Goal: Task Accomplishment & Management: Manage account settings

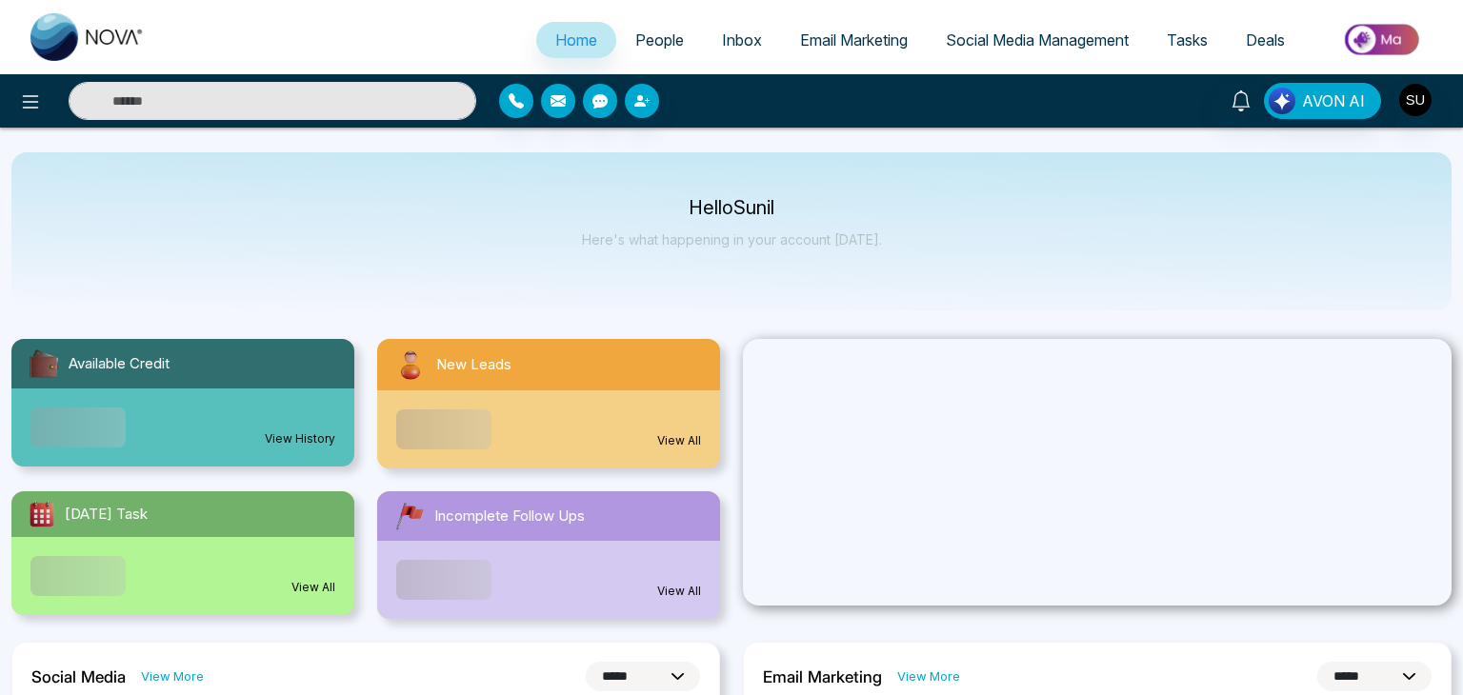
select select "*"
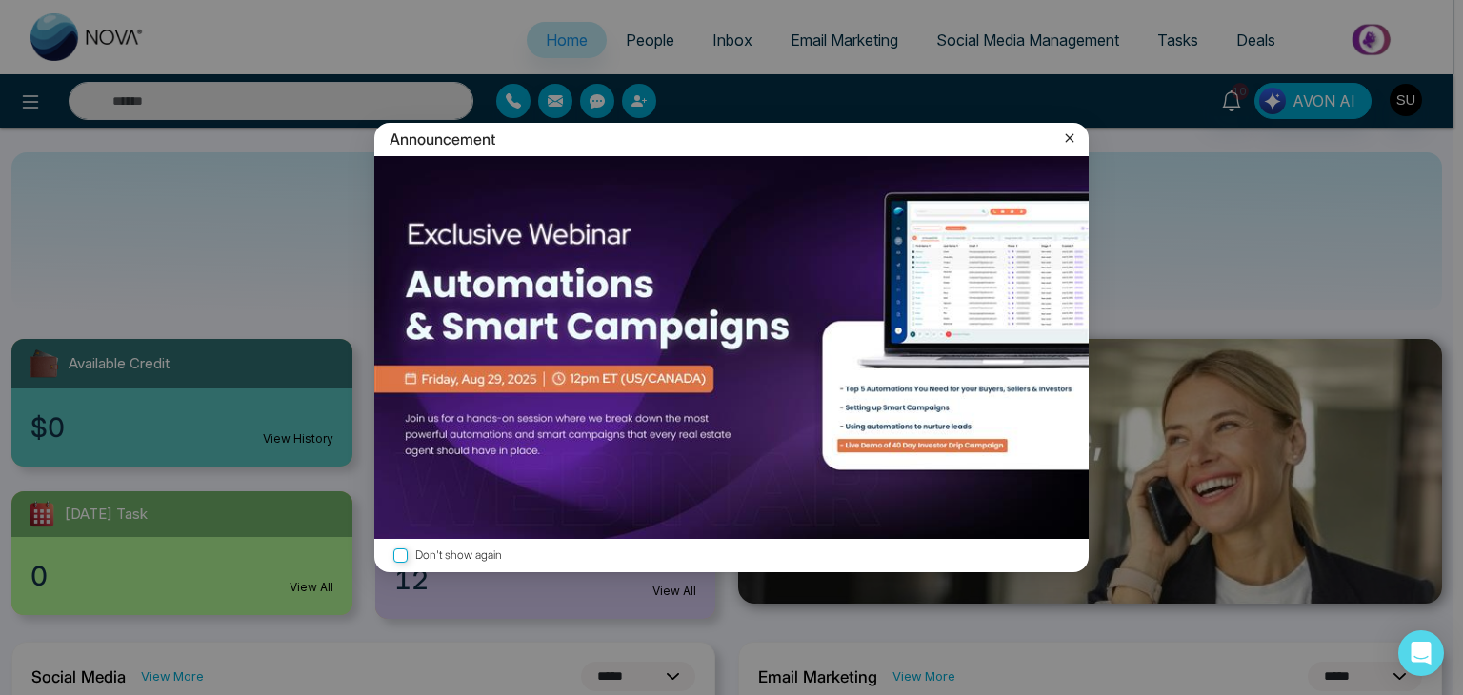
click at [1065, 135] on icon at bounding box center [1069, 138] width 19 height 19
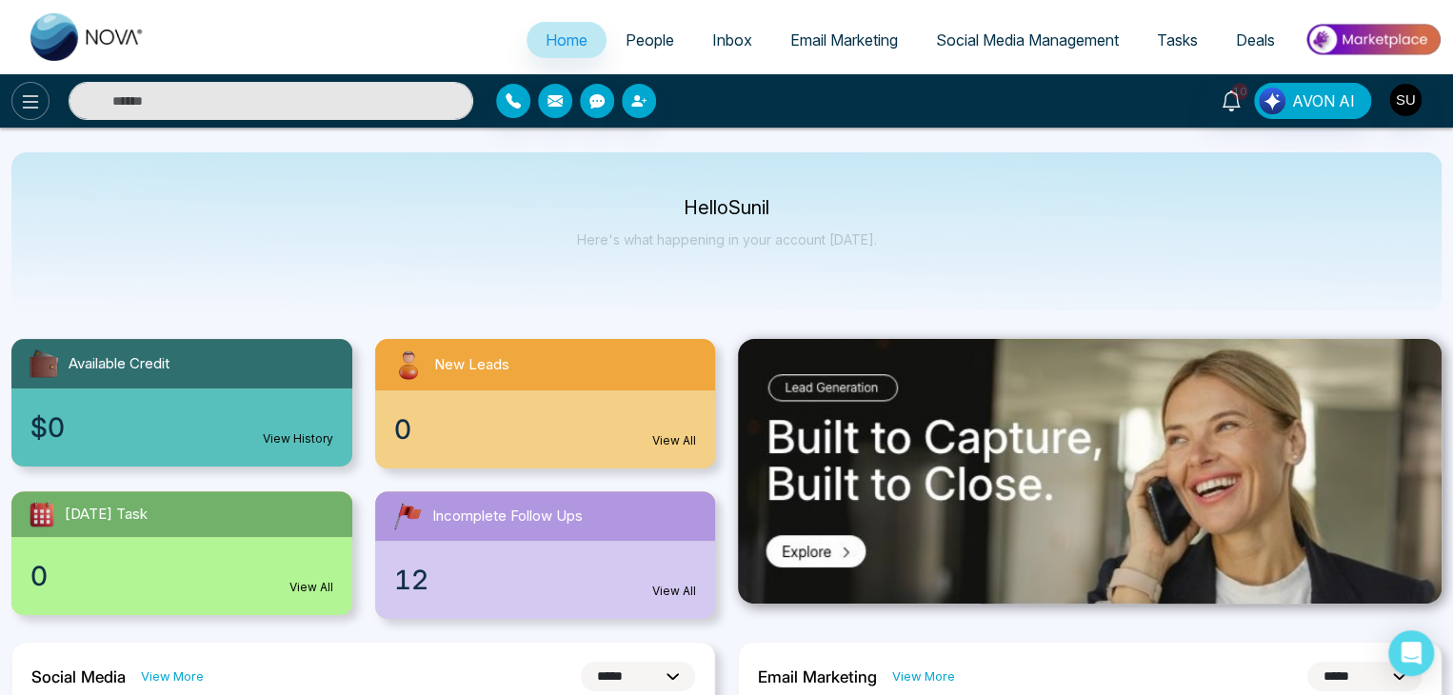
click at [29, 107] on icon at bounding box center [31, 101] width 16 height 13
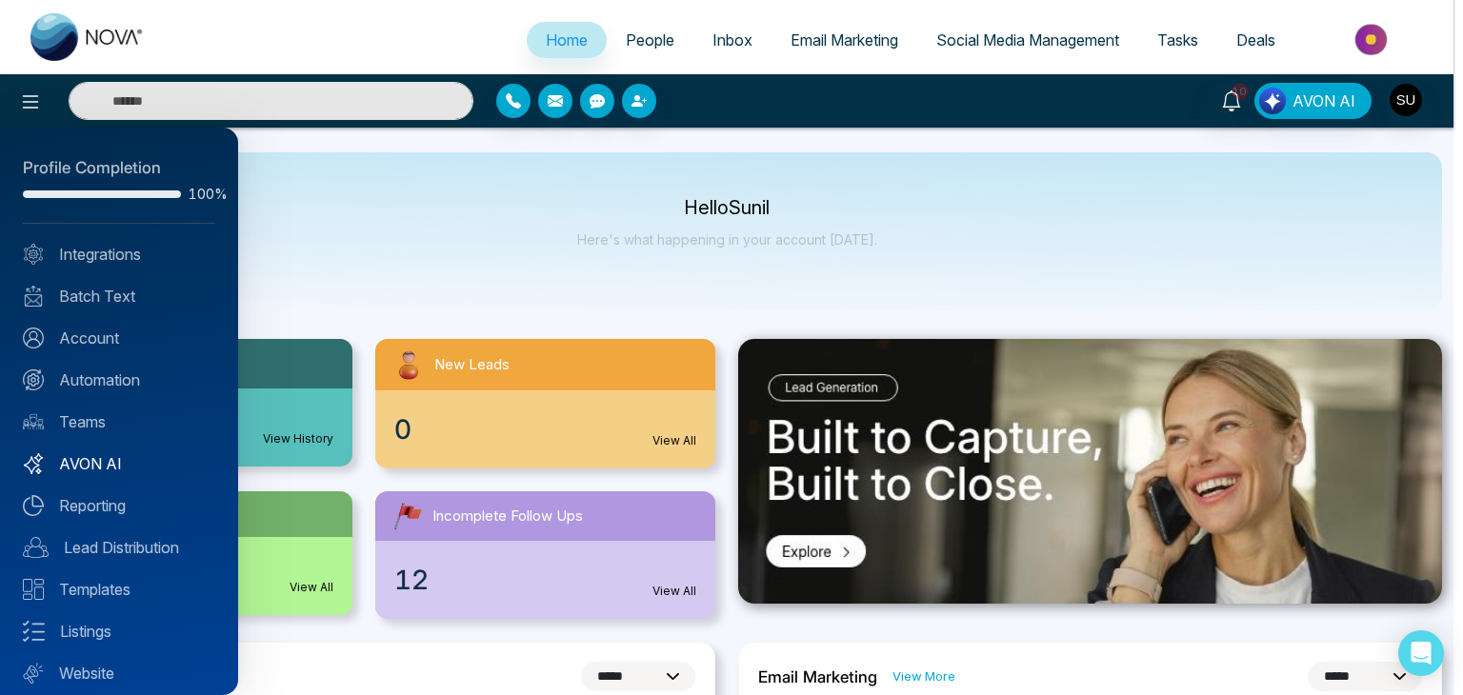
click at [104, 467] on link "AVON AI" at bounding box center [119, 463] width 192 height 23
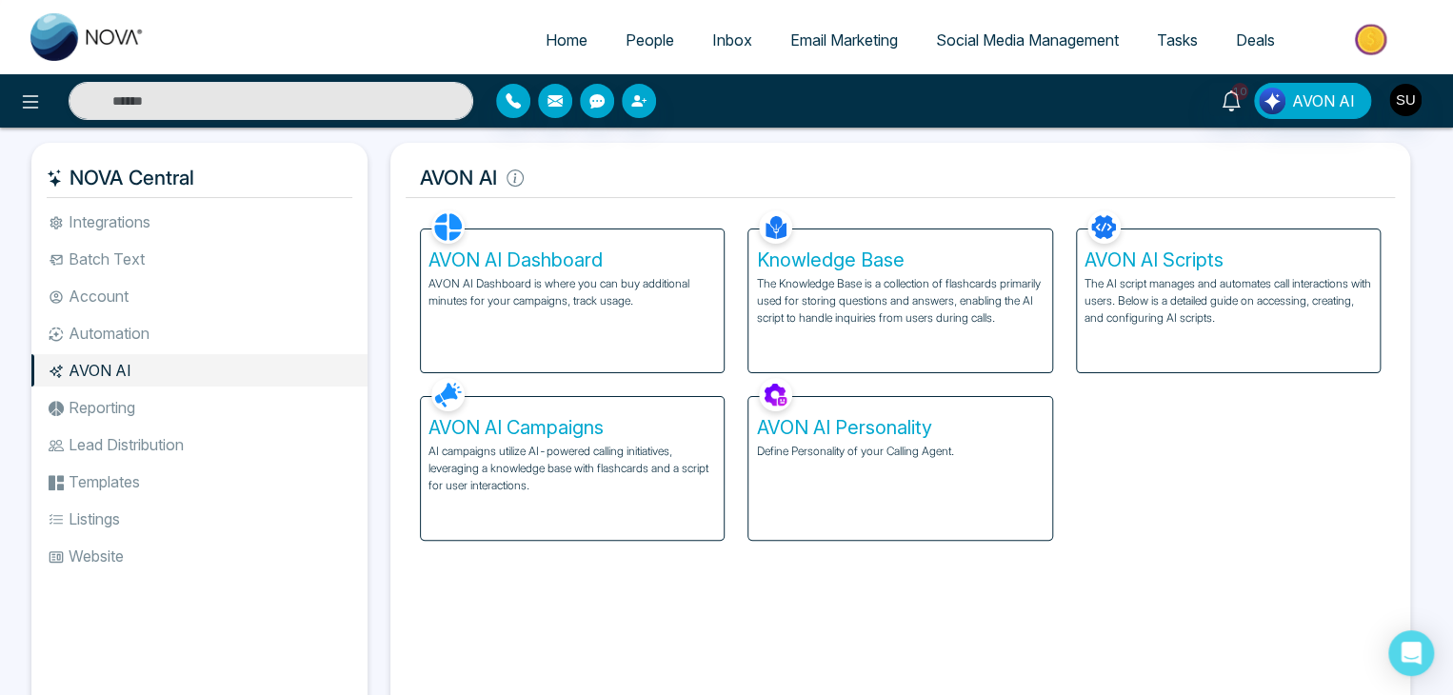
click at [540, 260] on h5 "AVON AI Dashboard" at bounding box center [573, 260] width 288 height 23
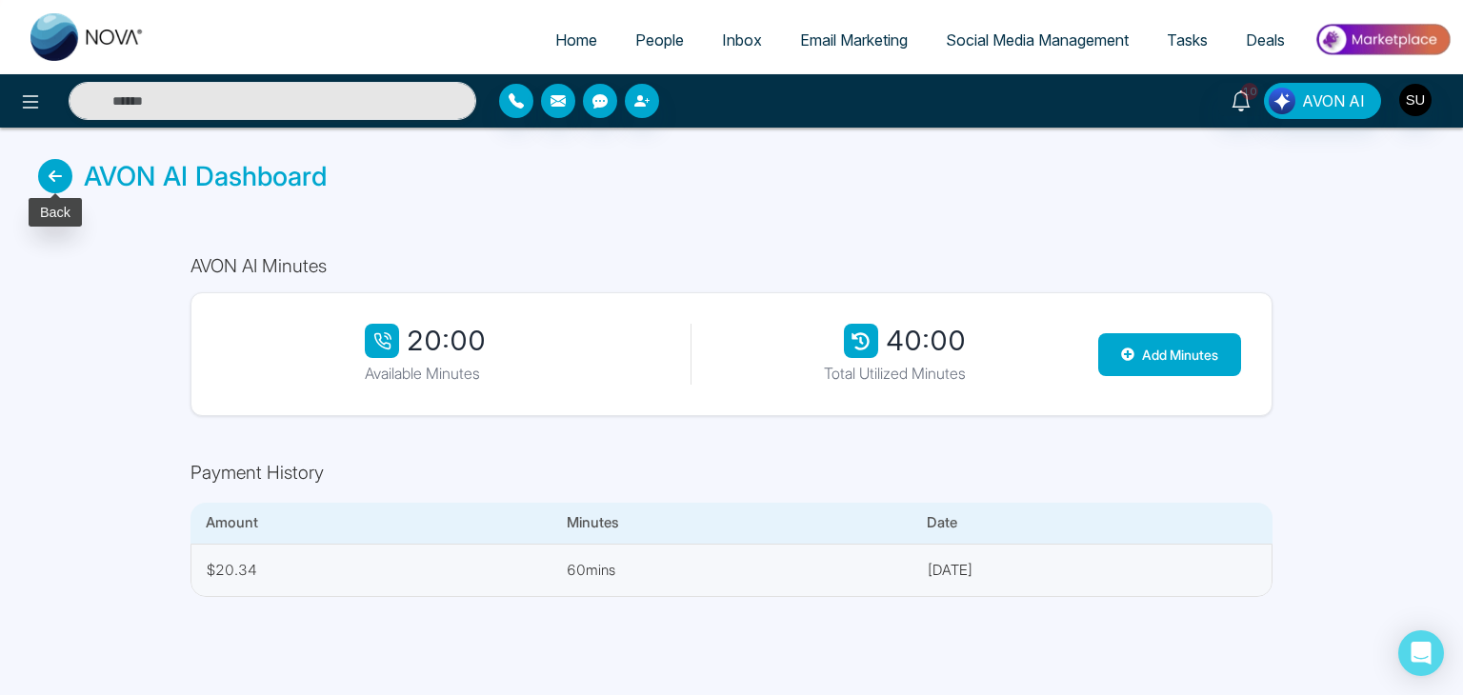
click at [62, 183] on icon at bounding box center [55, 176] width 34 height 34
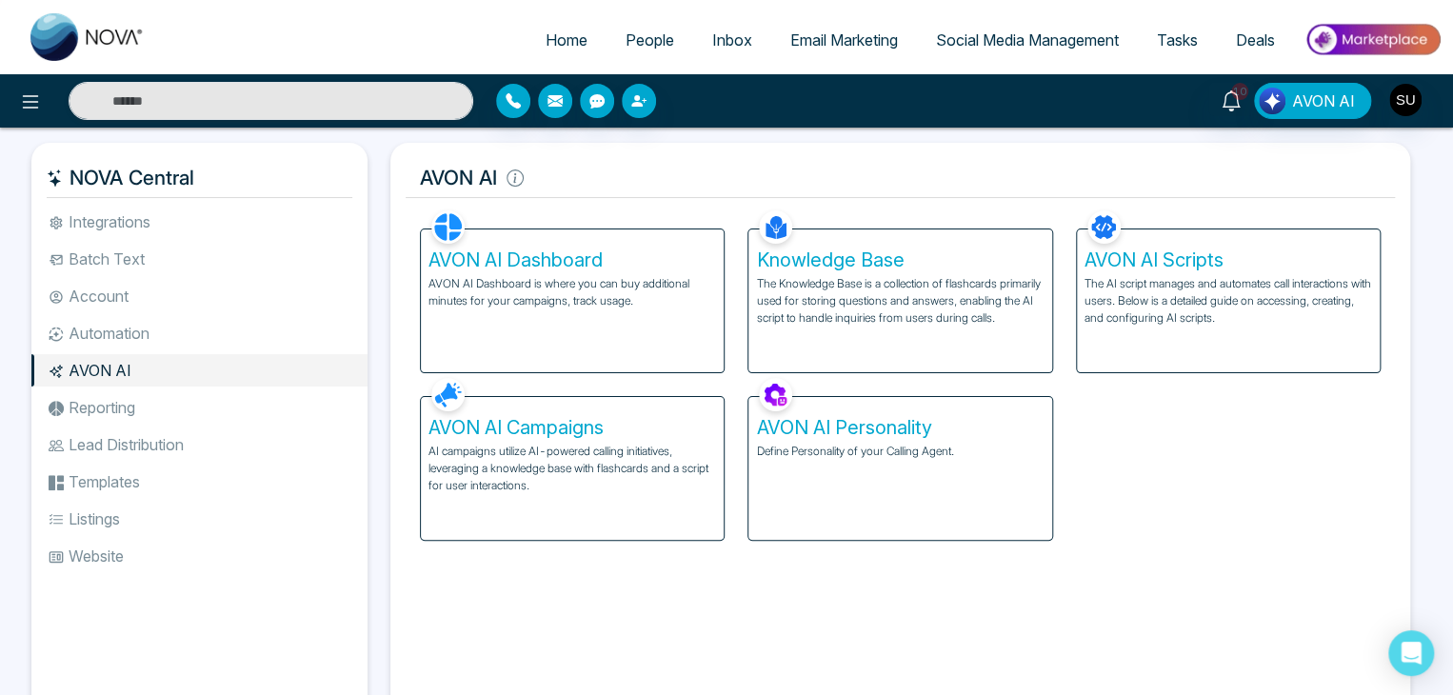
click at [598, 433] on h5 "AVON AI Campaigns" at bounding box center [573, 427] width 288 height 23
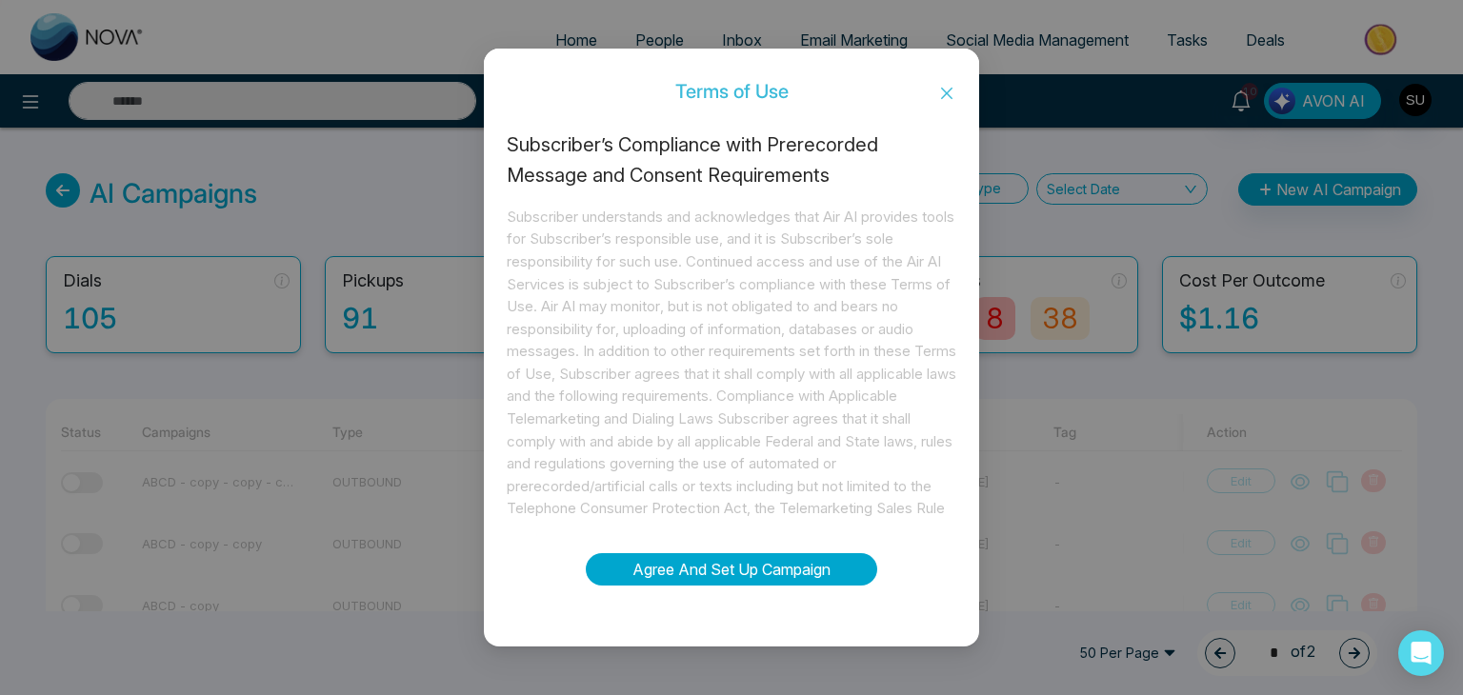
click at [792, 574] on button "Agree And Set Up Campaign" at bounding box center [731, 569] width 291 height 32
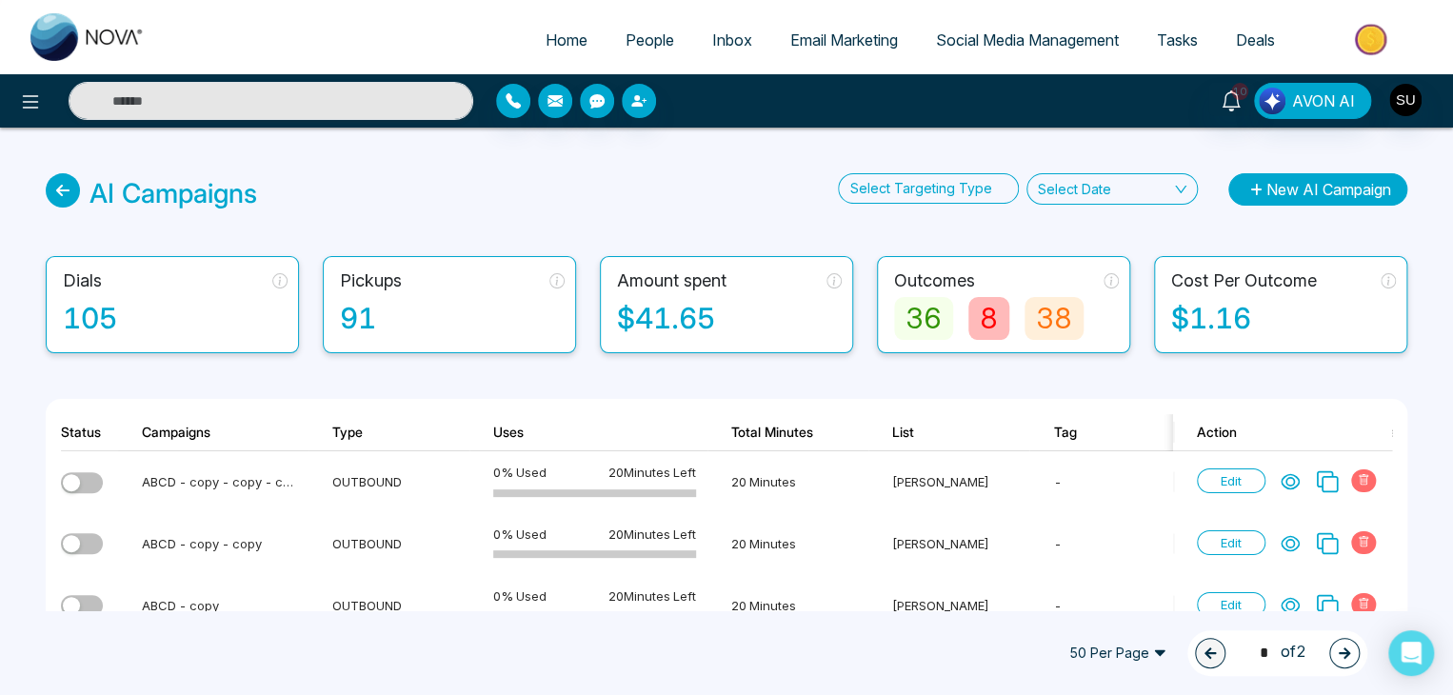
click at [1303, 181] on button "New AI Campaign" at bounding box center [1318, 189] width 179 height 32
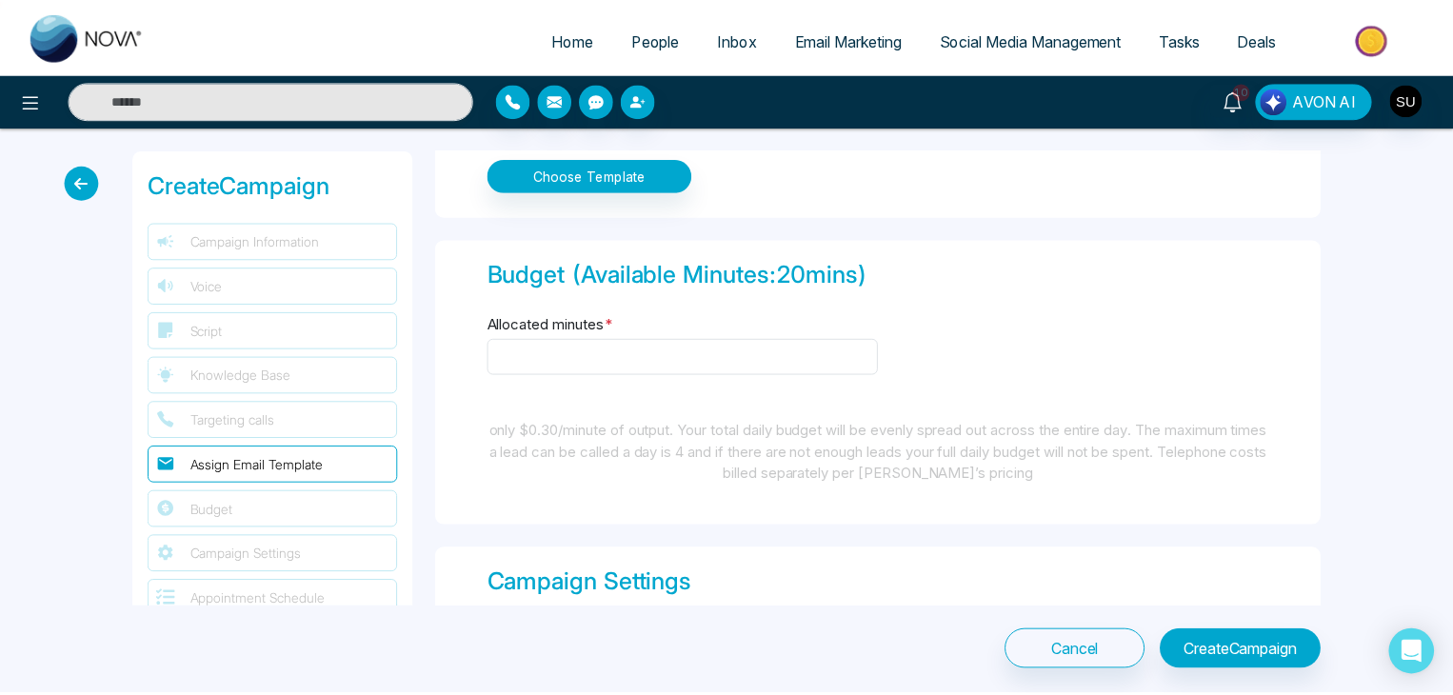
scroll to position [1311, 0]
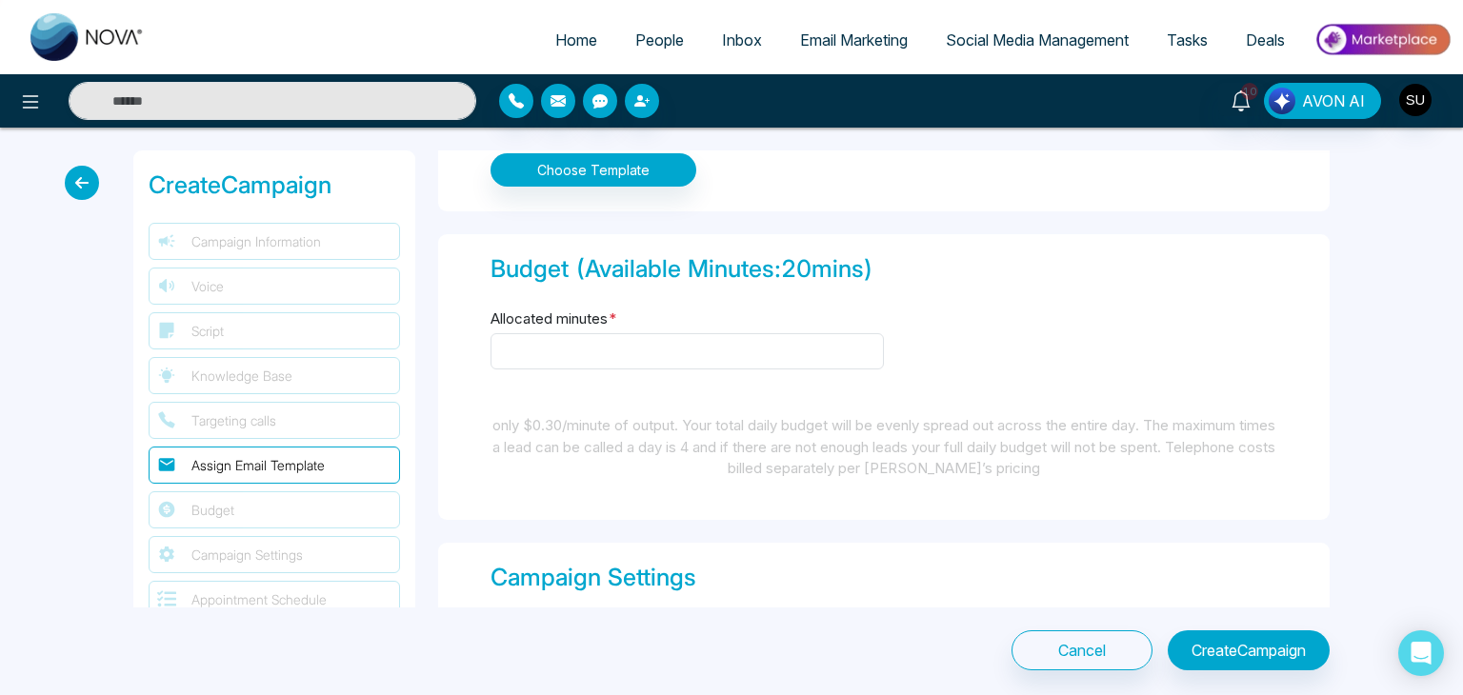
click at [88, 190] on icon at bounding box center [82, 183] width 34 height 34
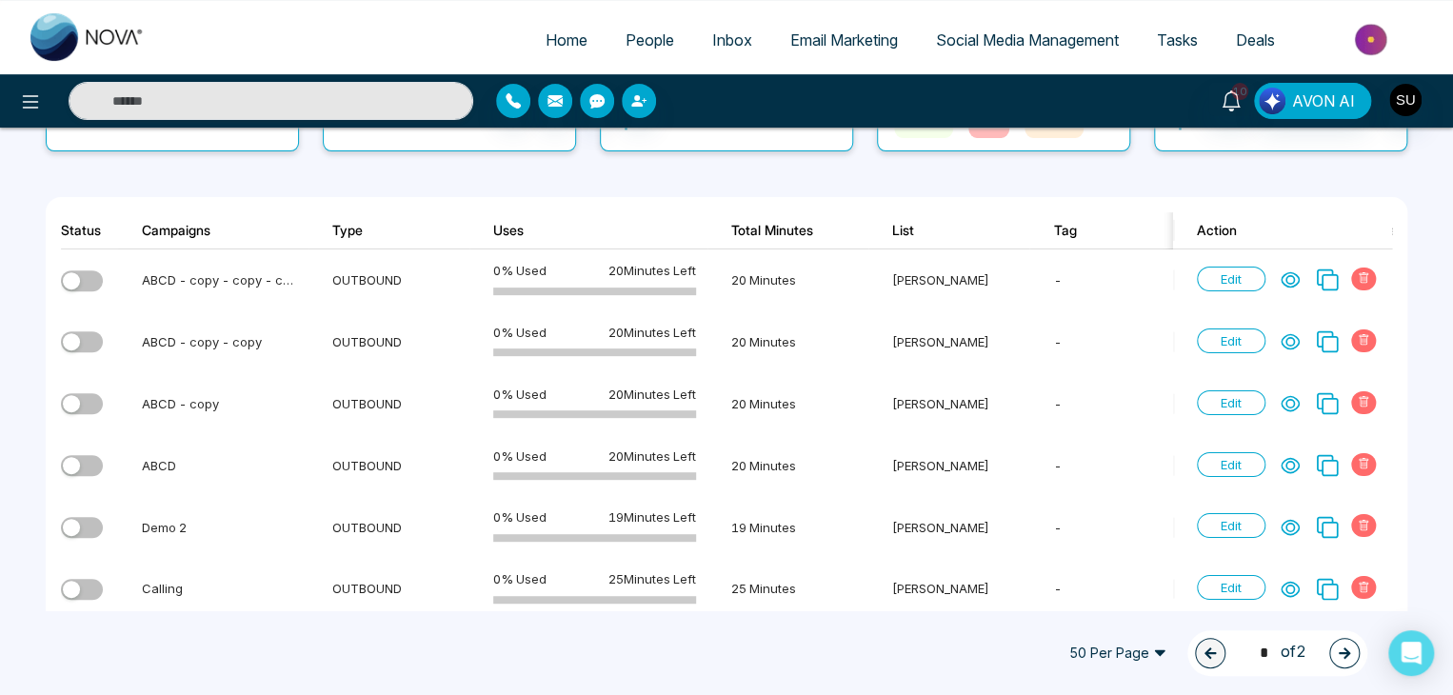
scroll to position [200, 0]
click at [1292, 279] on icon at bounding box center [1290, 281] width 19 height 19
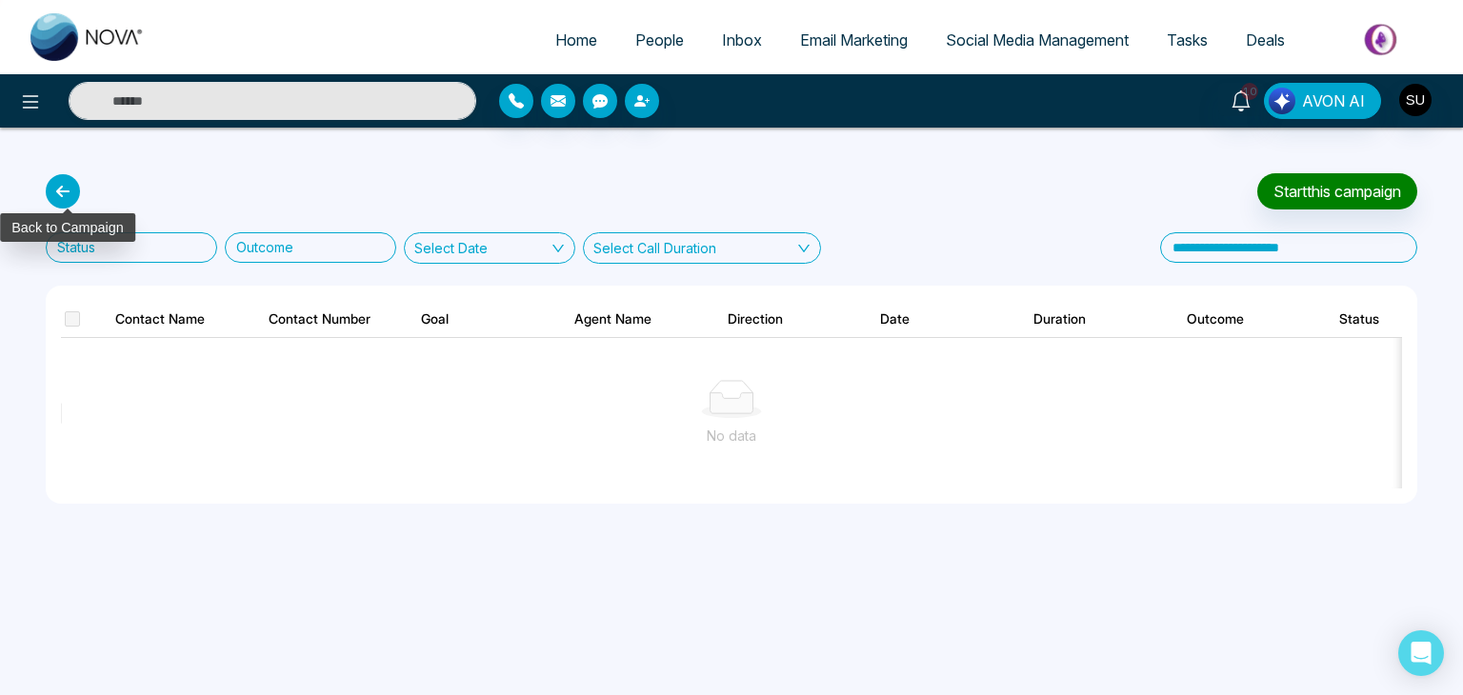
click at [69, 201] on icon at bounding box center [63, 191] width 34 height 34
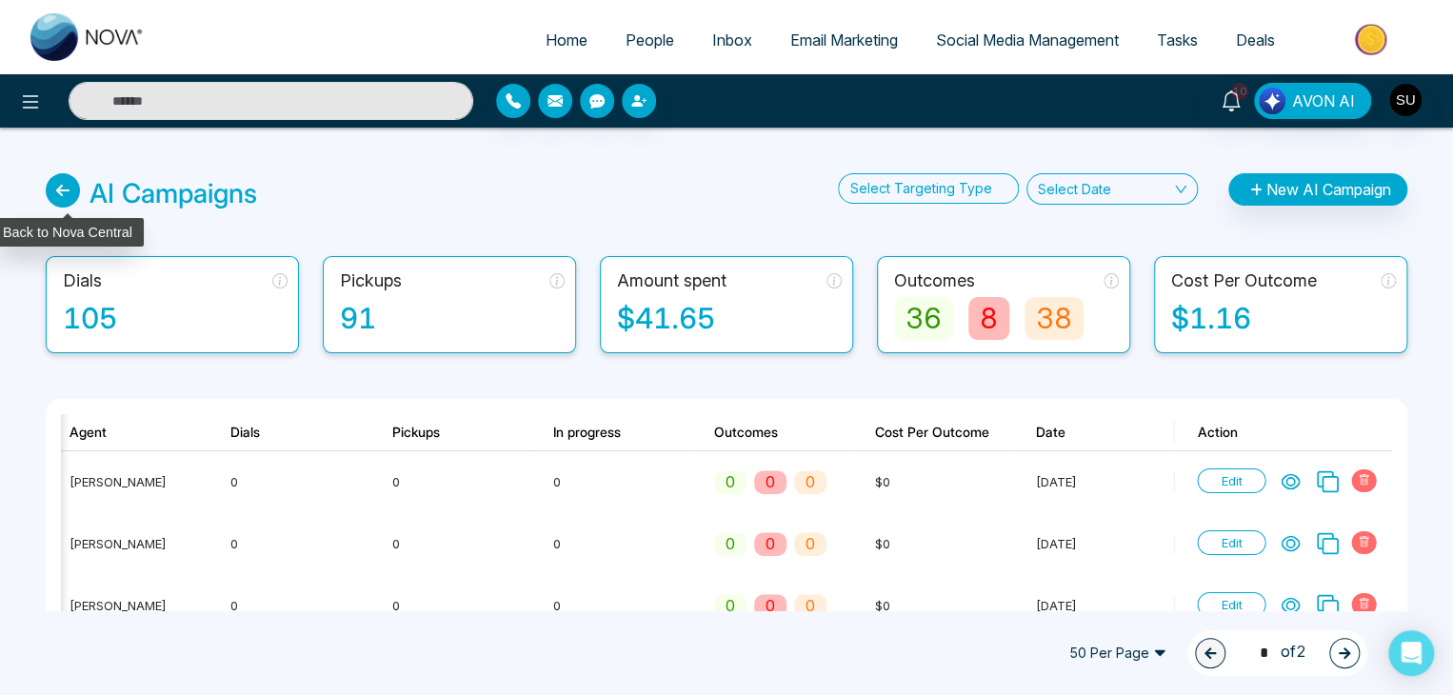
click at [64, 179] on icon at bounding box center [63, 190] width 34 height 34
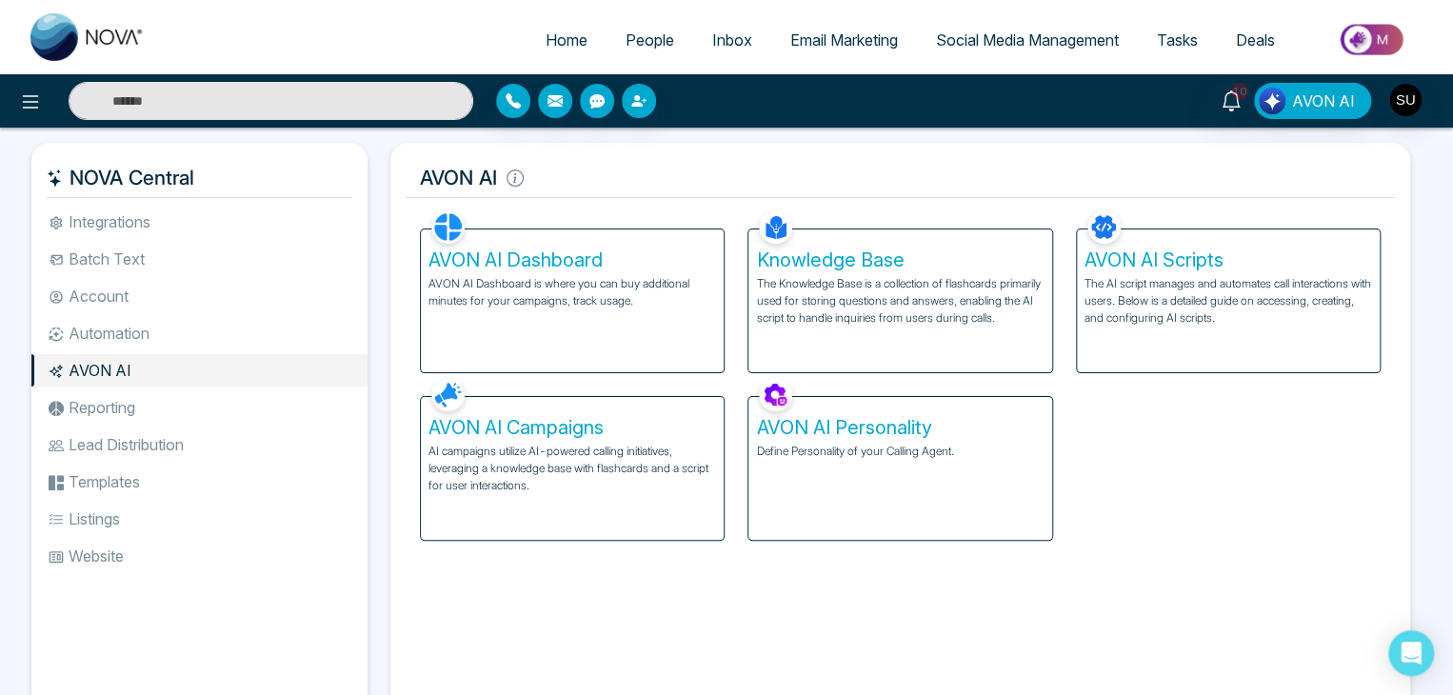
click at [525, 327] on div "AVON AI Dashboard AVON AI Dashboard is where you can buy additional minutes for…" at bounding box center [572, 301] width 303 height 143
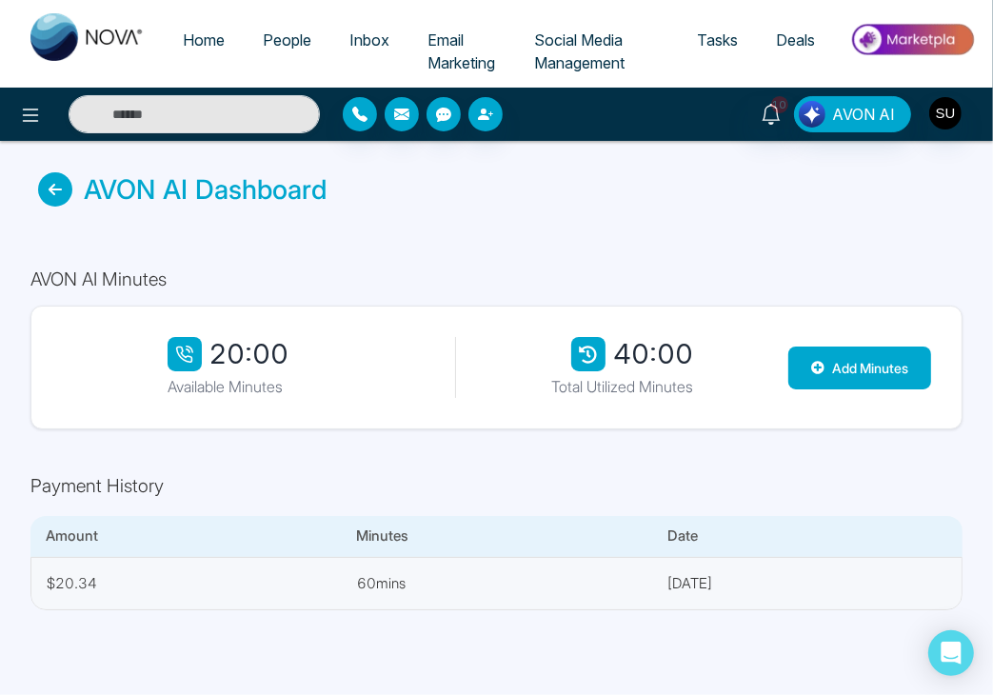
click at [102, 254] on div "AVON AI Minutes 20:00 Available Minutes 40:00 Total Utilized Minutes Add Minute…" at bounding box center [496, 439] width 993 height 403
click at [23, 124] on icon at bounding box center [30, 115] width 23 height 23
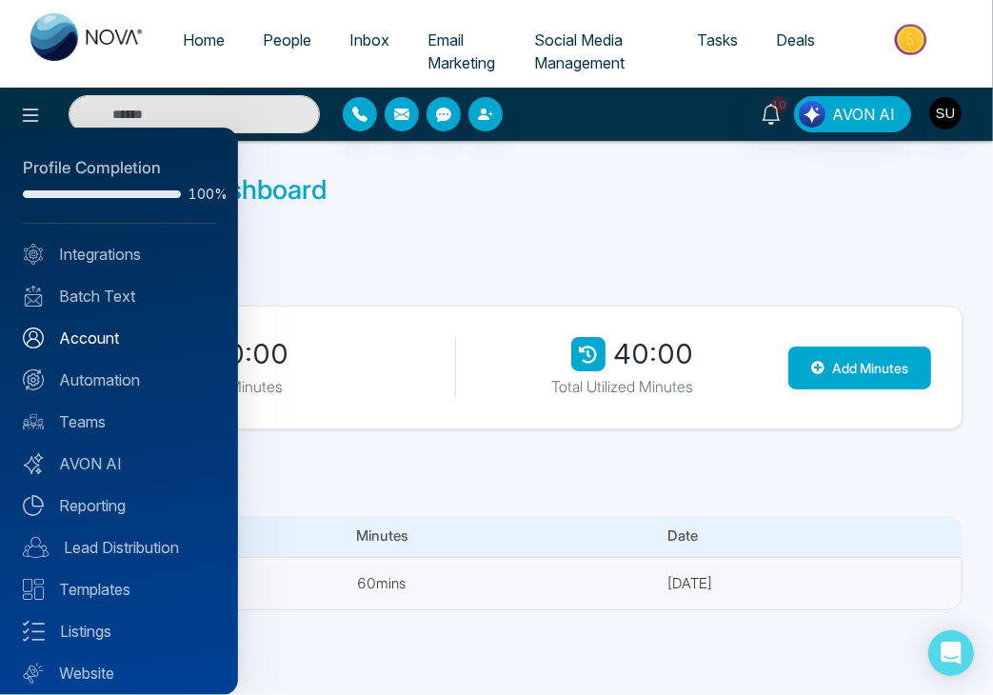
click at [120, 328] on link "Account" at bounding box center [119, 338] width 192 height 23
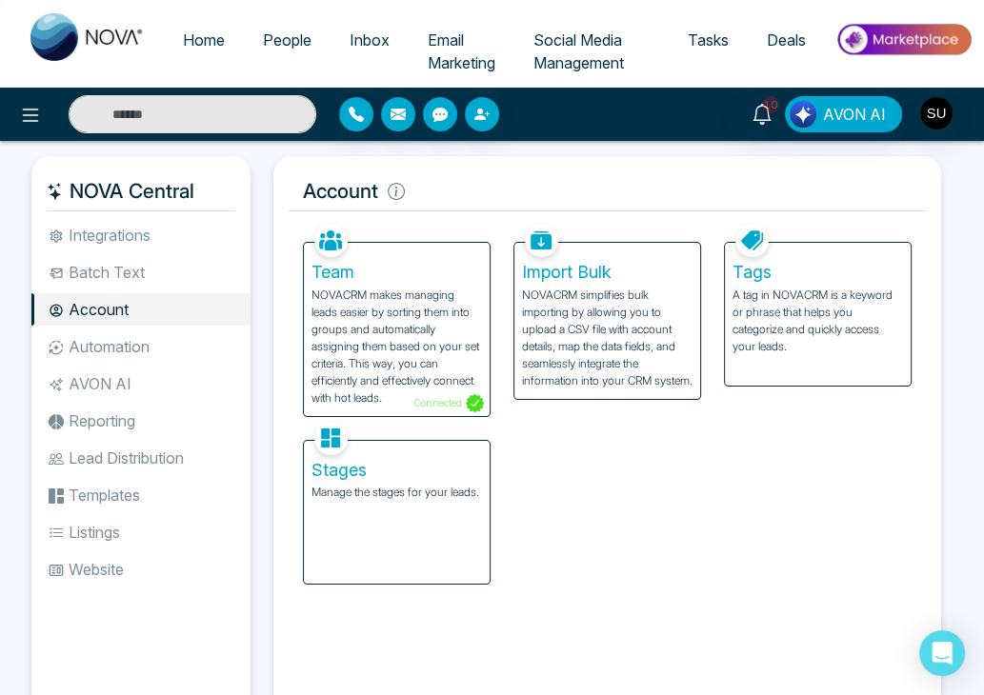
click at [182, 347] on li "Automation" at bounding box center [140, 346] width 219 height 32
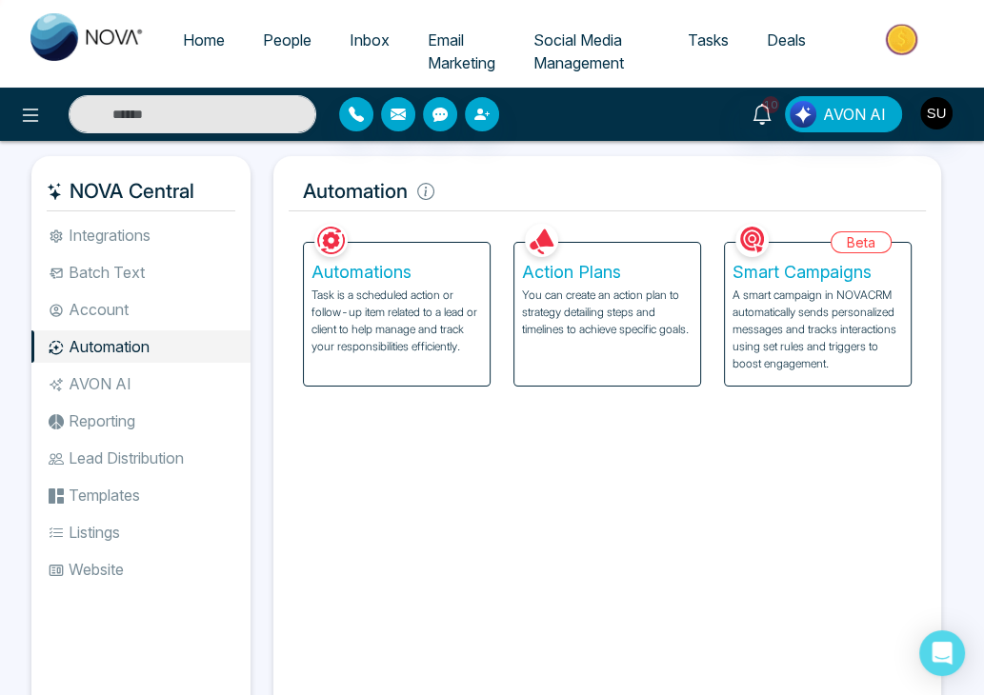
click at [130, 382] on li "AVON AI" at bounding box center [140, 384] width 219 height 32
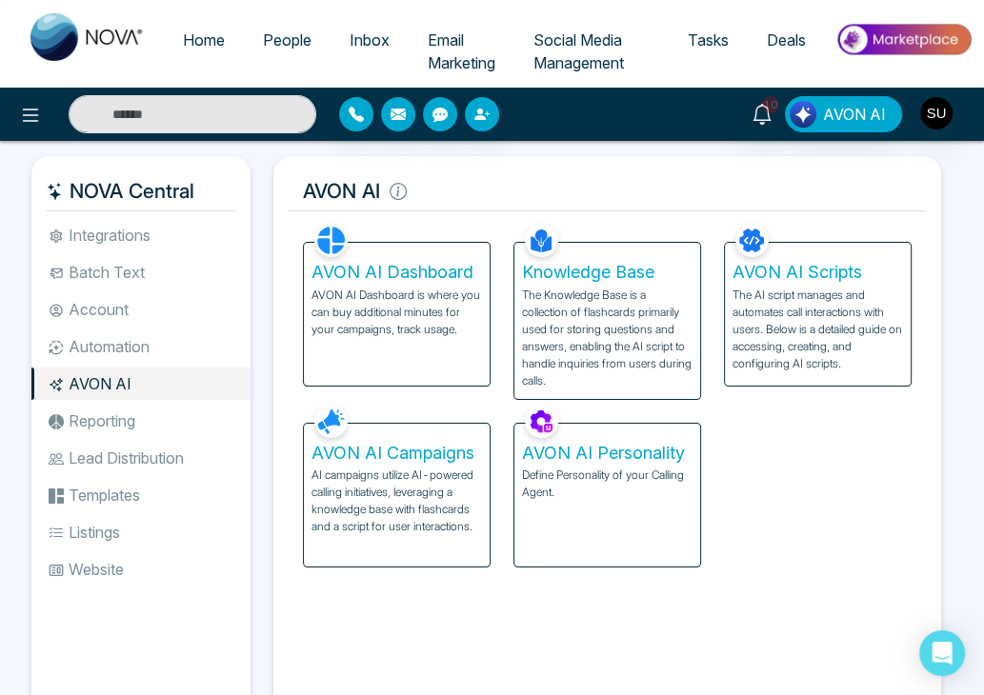
click at [132, 267] on li "Batch Text" at bounding box center [140, 272] width 219 height 32
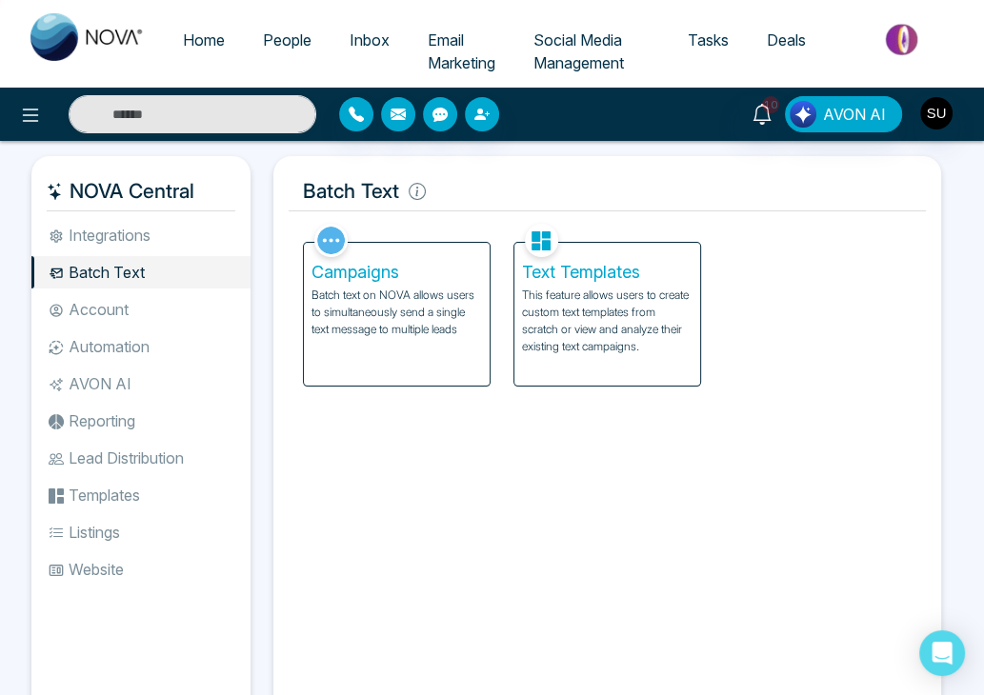
click at [452, 287] on p "Batch text on NOVA allows users to simultaneously send a single text message to…" at bounding box center [396, 312] width 170 height 51
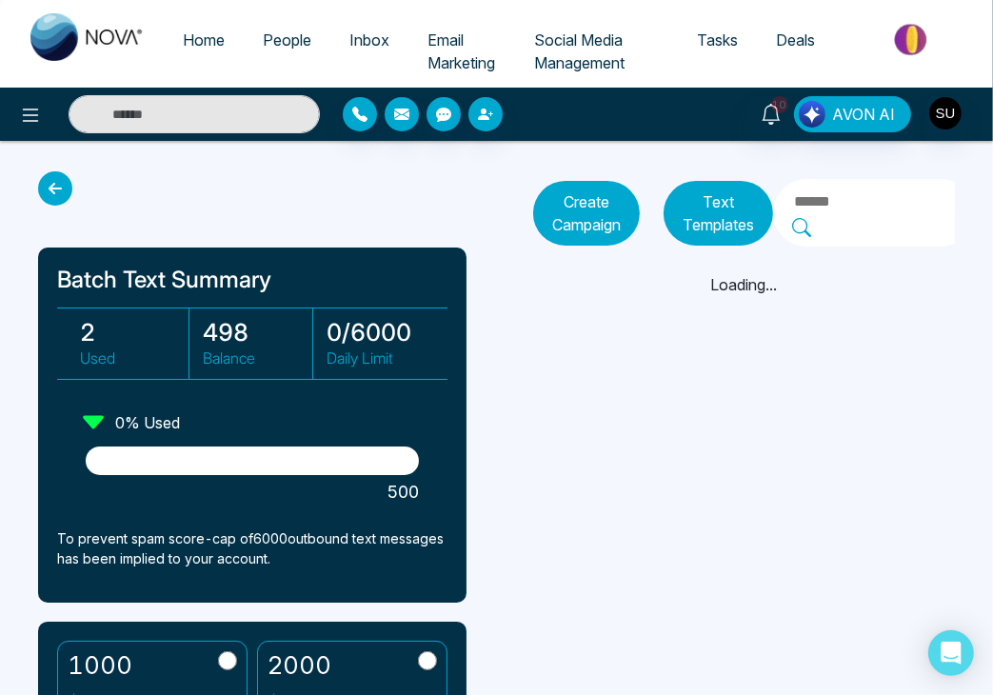
click at [56, 184] on icon at bounding box center [55, 188] width 34 height 34
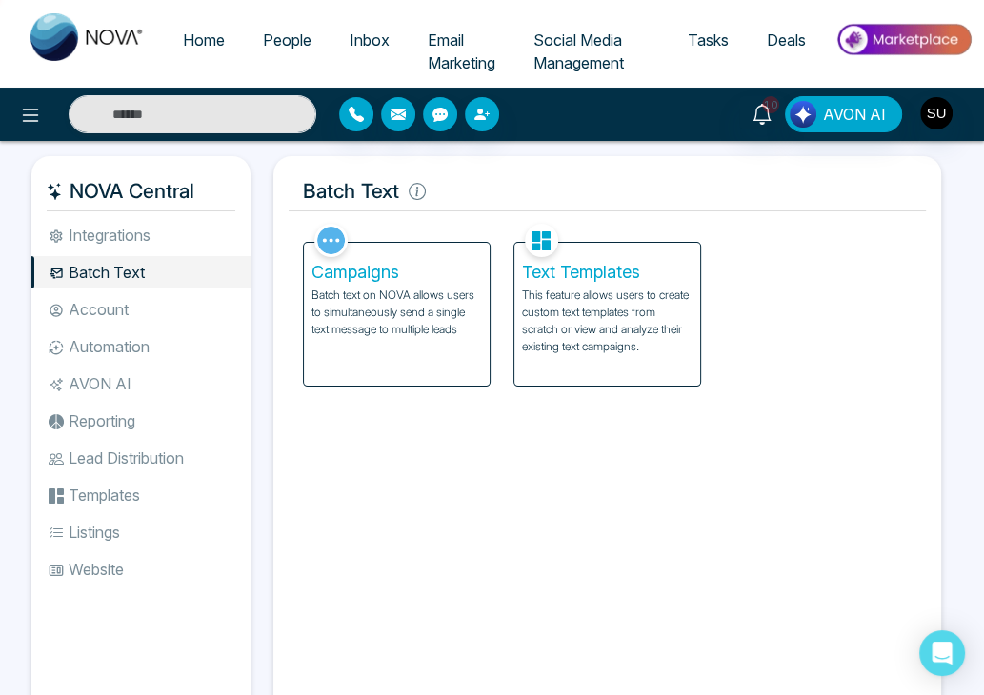
click at [99, 382] on li "AVON AI" at bounding box center [140, 384] width 219 height 32
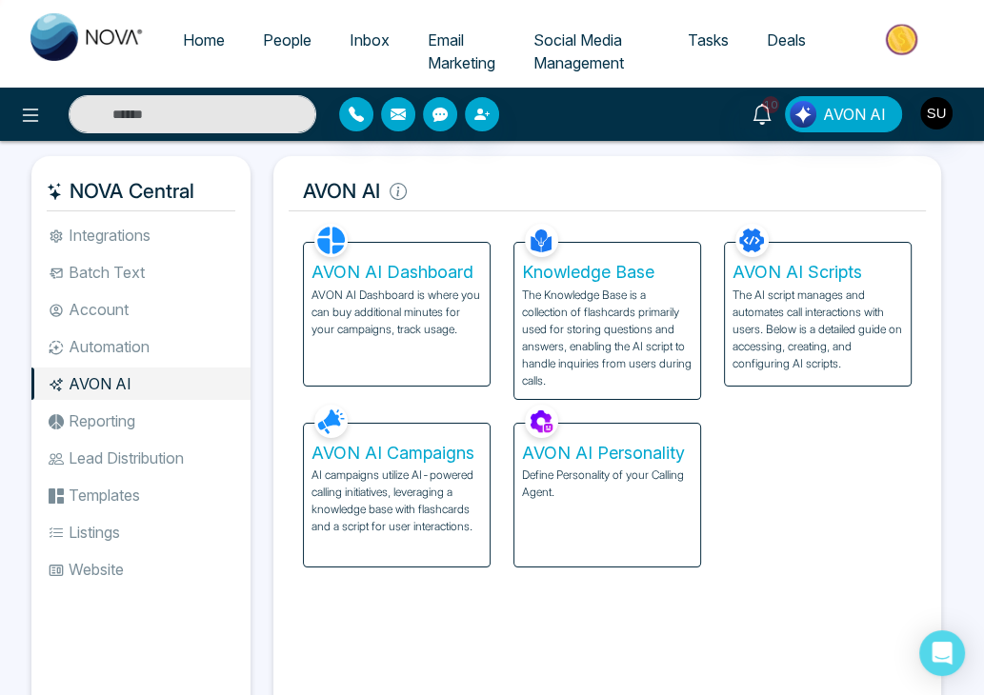
click at [429, 476] on p "AI campaigns utilize AI-powered calling initiatives, leveraging a knowledge bas…" at bounding box center [396, 501] width 170 height 69
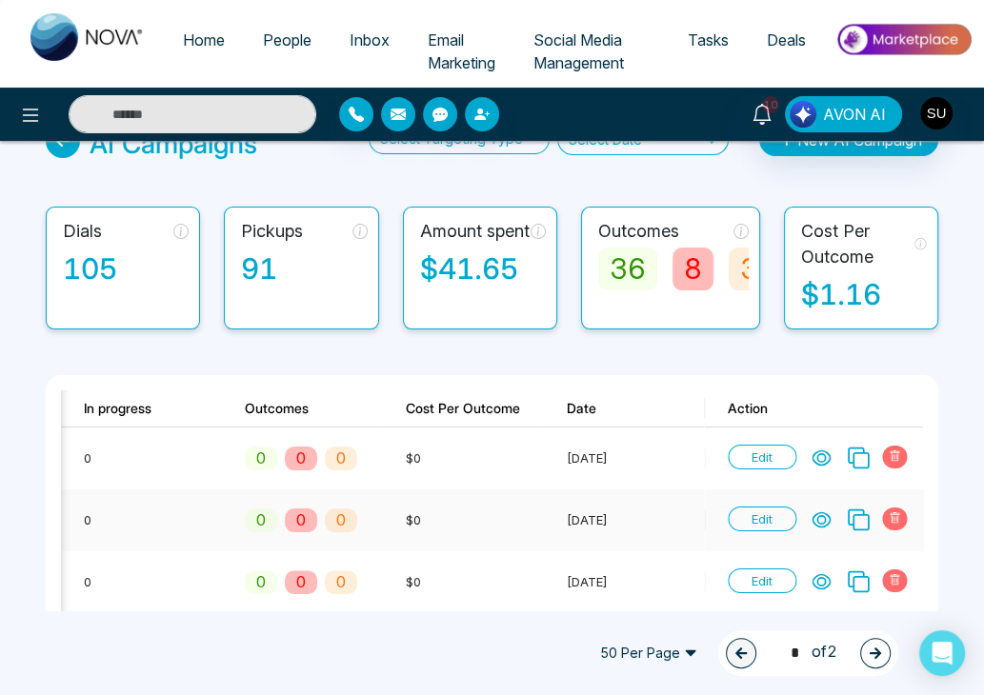
click at [889, 514] on icon at bounding box center [894, 517] width 11 height 11
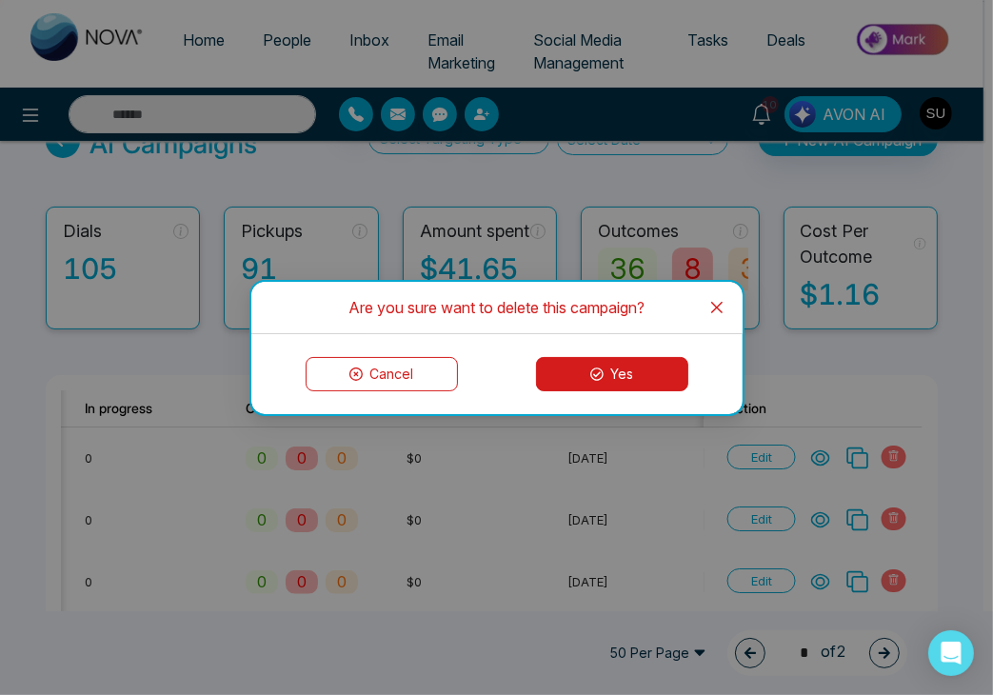
click at [628, 373] on button "Yes" at bounding box center [612, 374] width 152 height 34
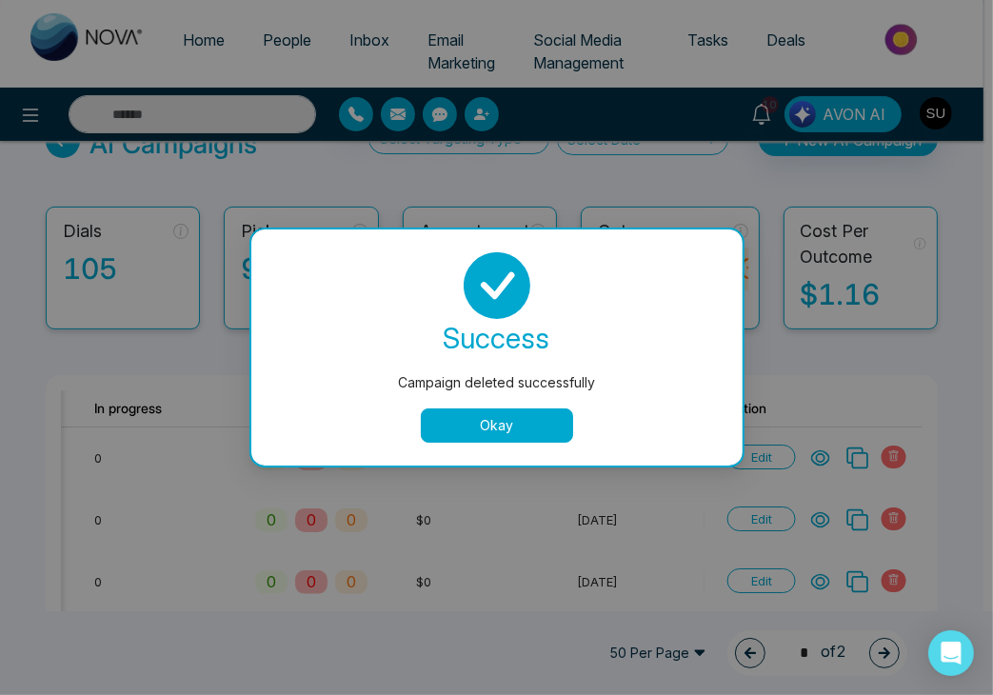
click at [520, 420] on button "Okay" at bounding box center [497, 426] width 152 height 34
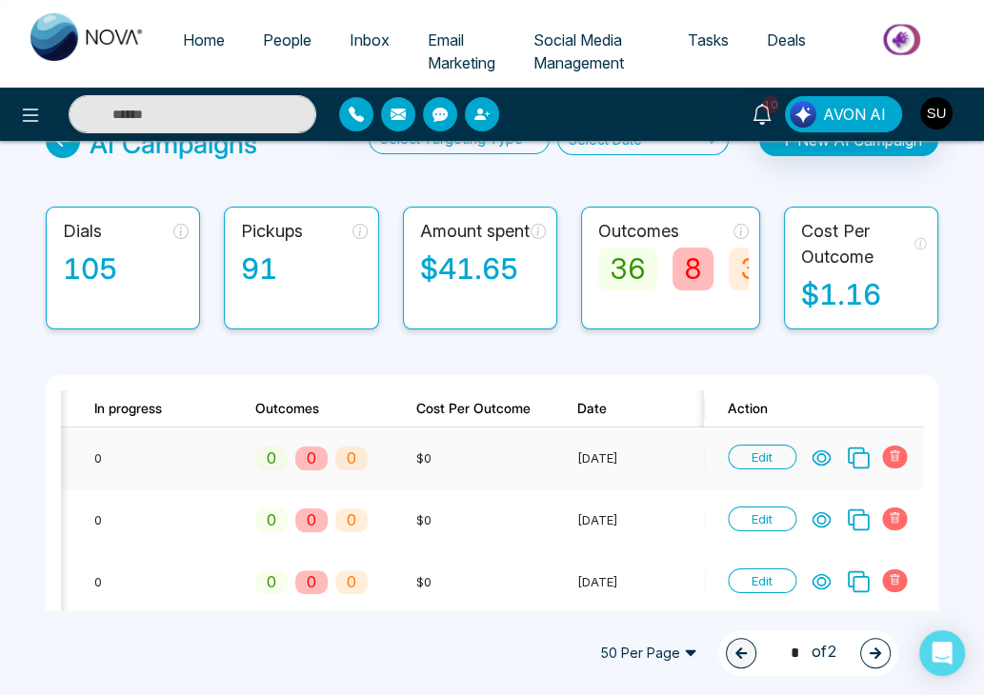
click at [896, 447] on span at bounding box center [894, 457] width 25 height 23
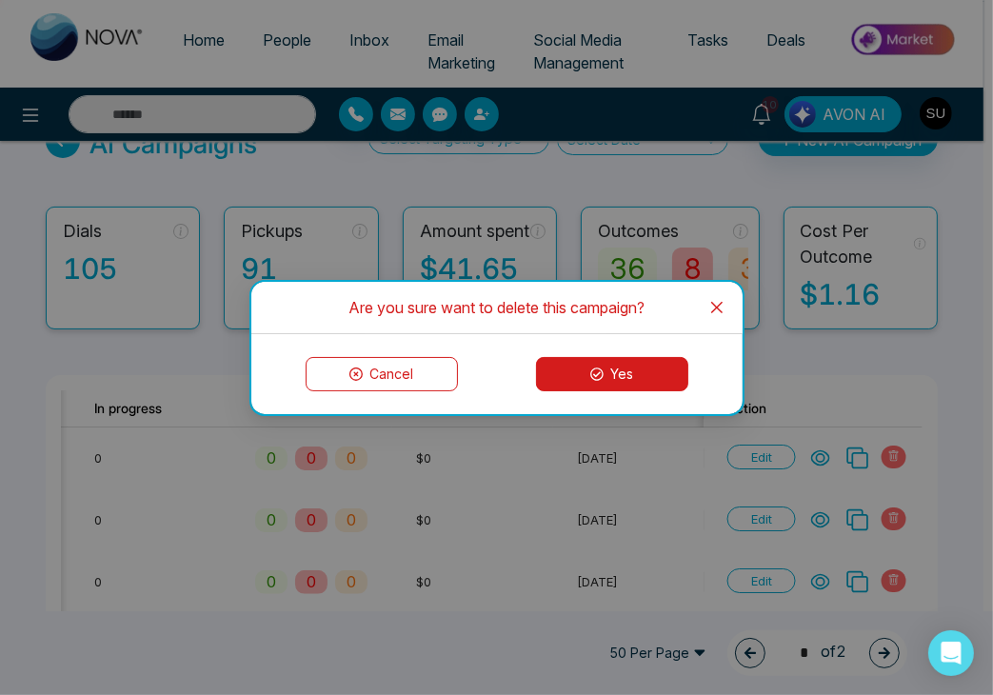
click at [591, 375] on icon at bounding box center [597, 374] width 13 height 13
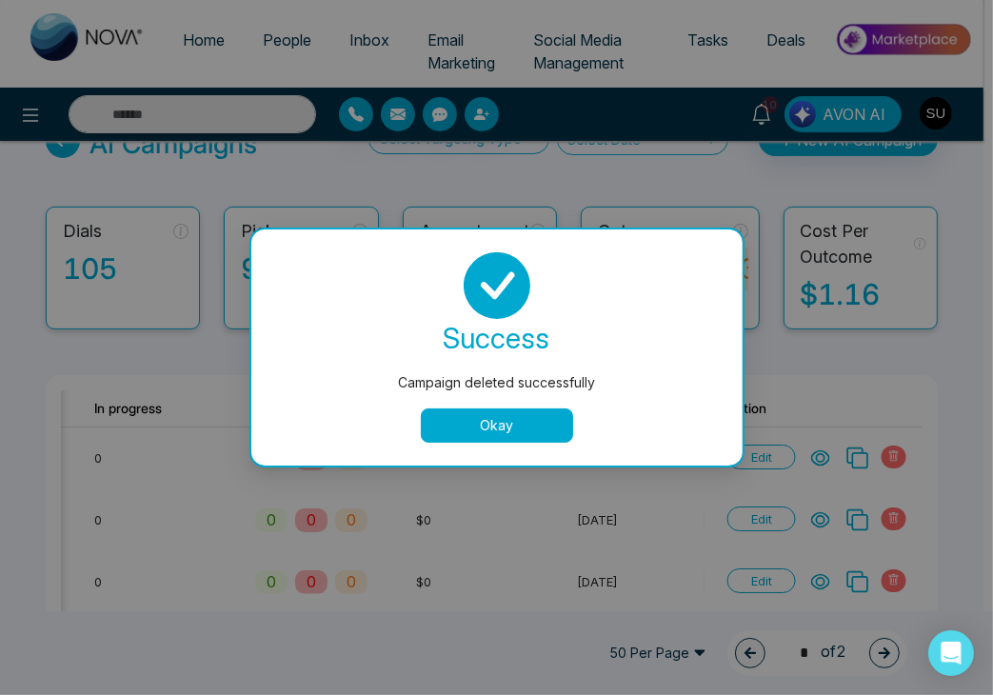
click at [526, 429] on button "Okay" at bounding box center [497, 426] width 152 height 34
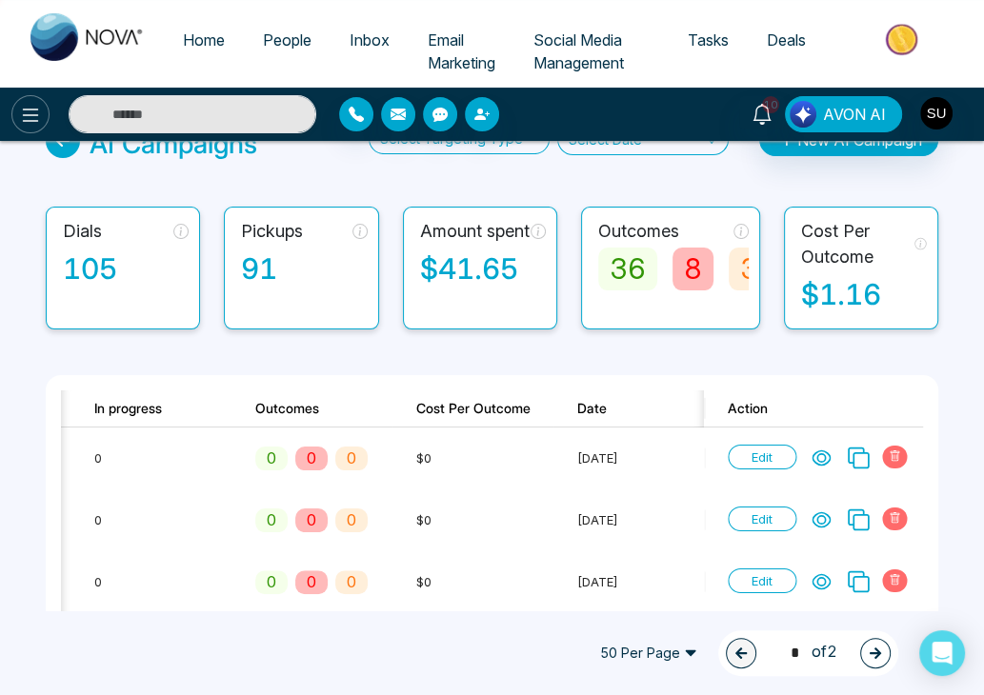
click at [25, 110] on icon at bounding box center [30, 115] width 23 height 23
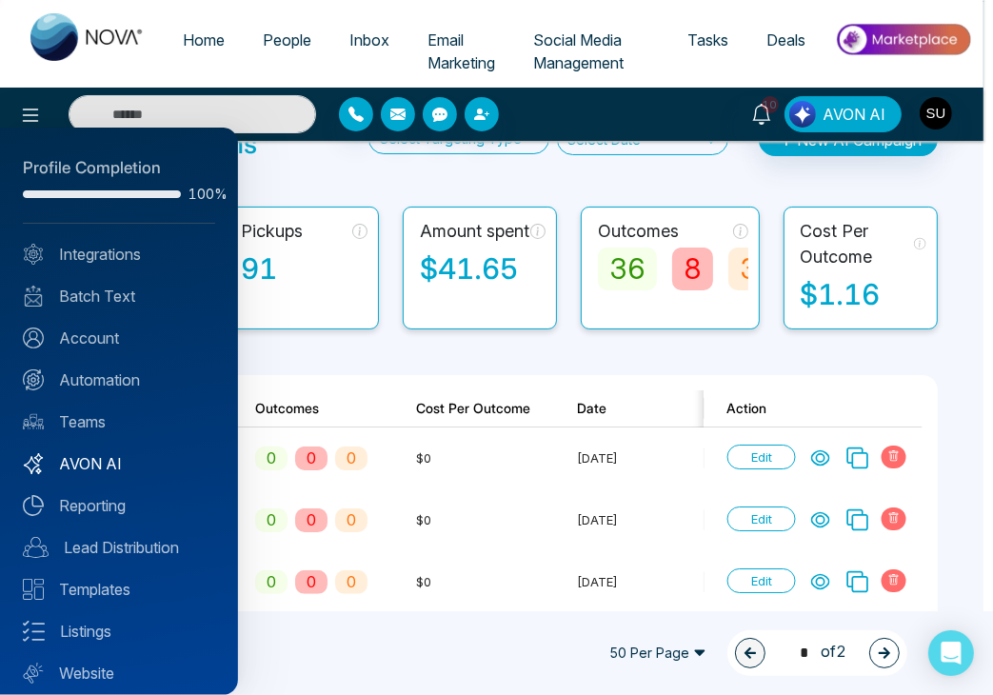
click at [96, 455] on link "AVON AI" at bounding box center [119, 463] width 192 height 23
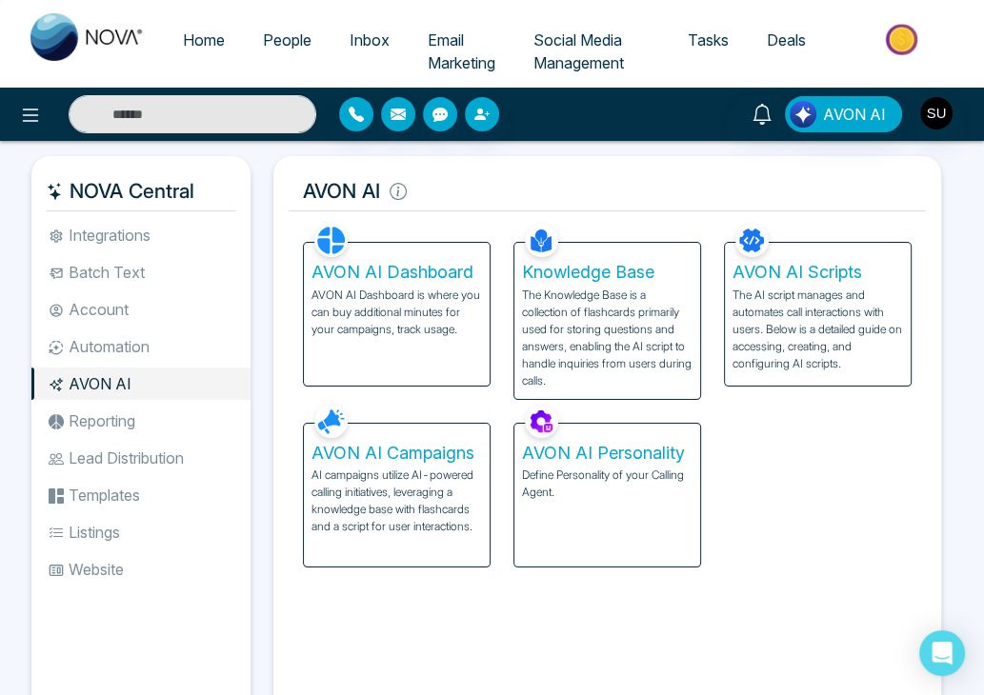
click at [381, 285] on div "AVON AI Dashboard AVON AI Dashboard is where you can buy additional minutes for…" at bounding box center [397, 314] width 186 height 143
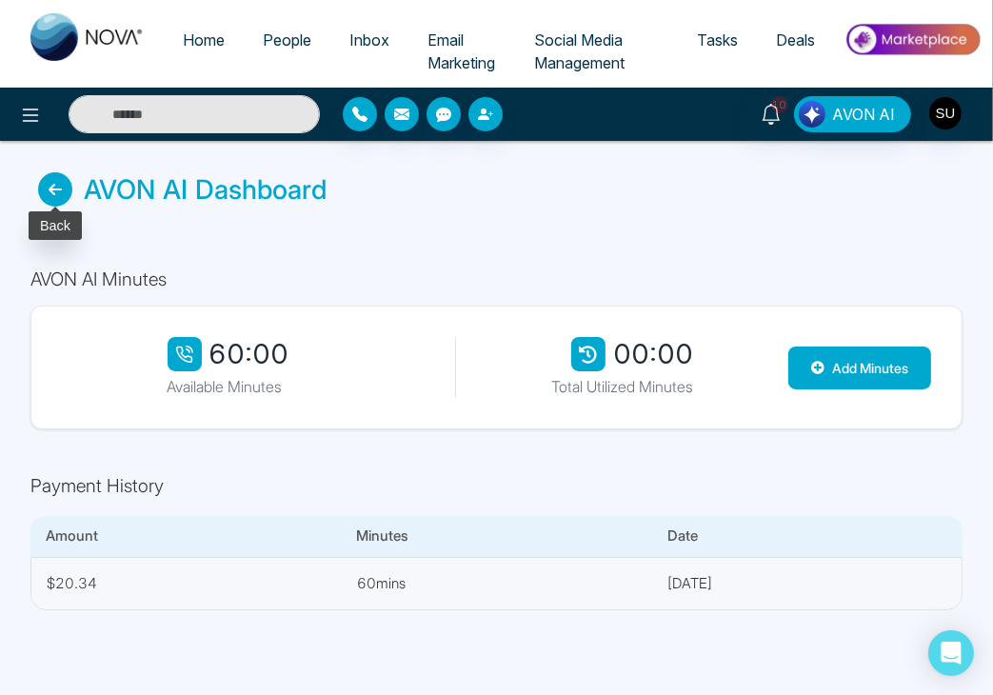
click at [53, 194] on icon at bounding box center [55, 189] width 34 height 34
click at [49, 184] on icon at bounding box center [55, 189] width 34 height 34
